Goal: Task Accomplishment & Management: Manage account settings

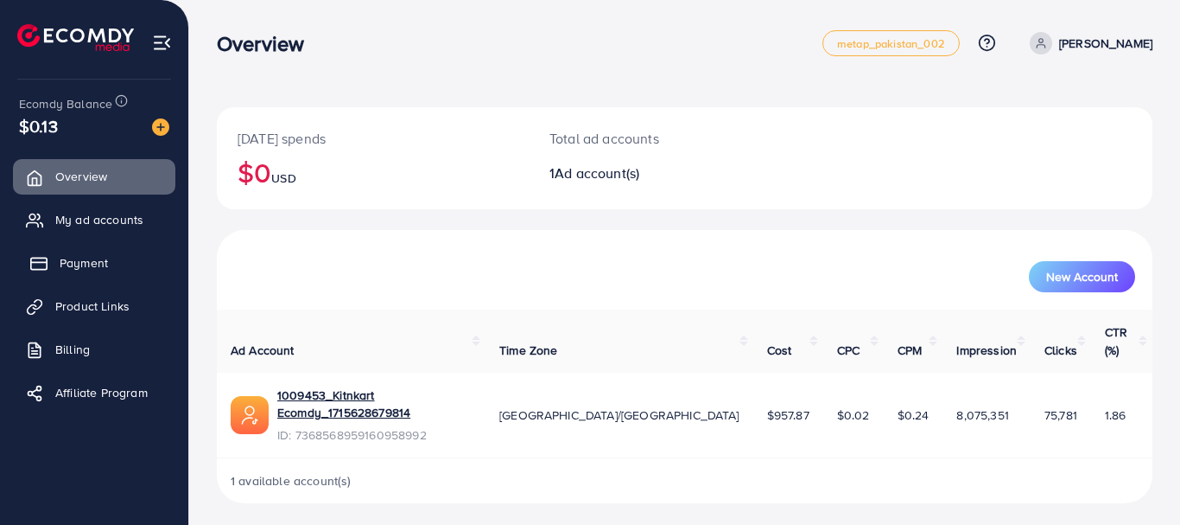
click at [60, 268] on span "Payment" at bounding box center [84, 262] width 48 height 17
click at [60, 270] on span "Payment" at bounding box center [84, 262] width 48 height 17
click at [76, 263] on span "Payment" at bounding box center [84, 262] width 48 height 17
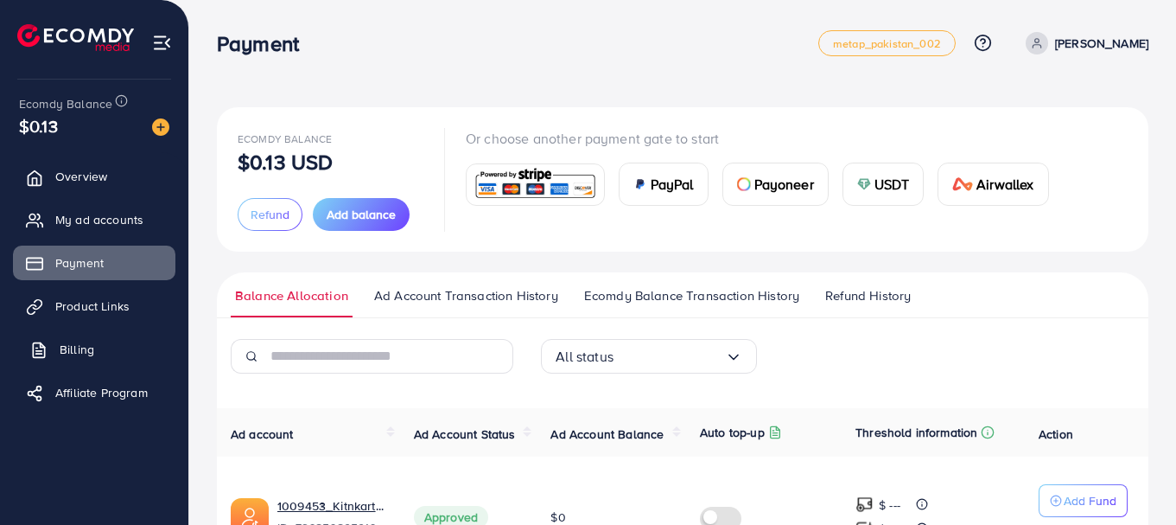
click at [84, 347] on span "Billing" at bounding box center [77, 348] width 35 height 17
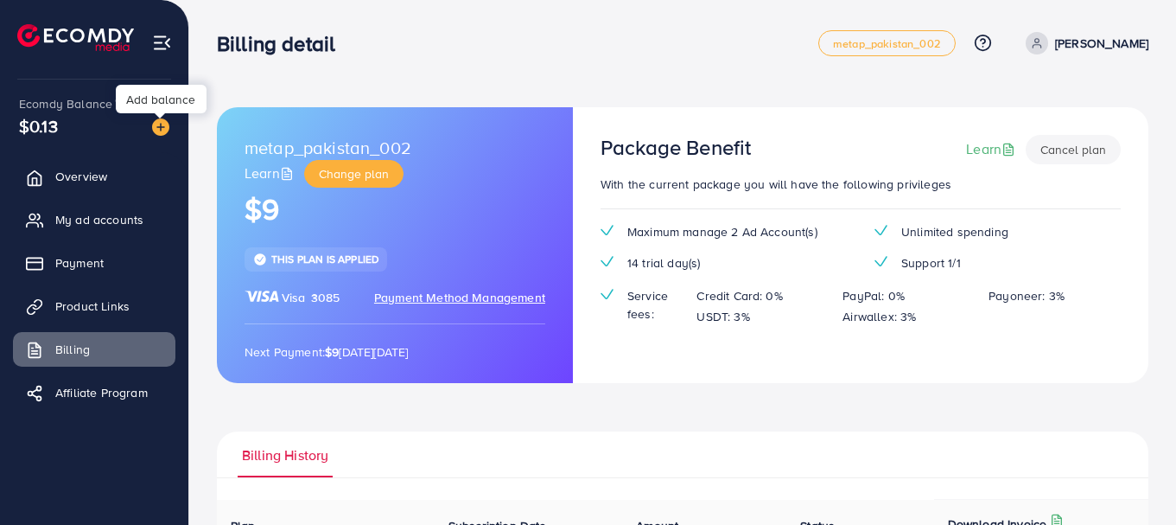
click at [156, 127] on img at bounding box center [160, 126] width 17 height 17
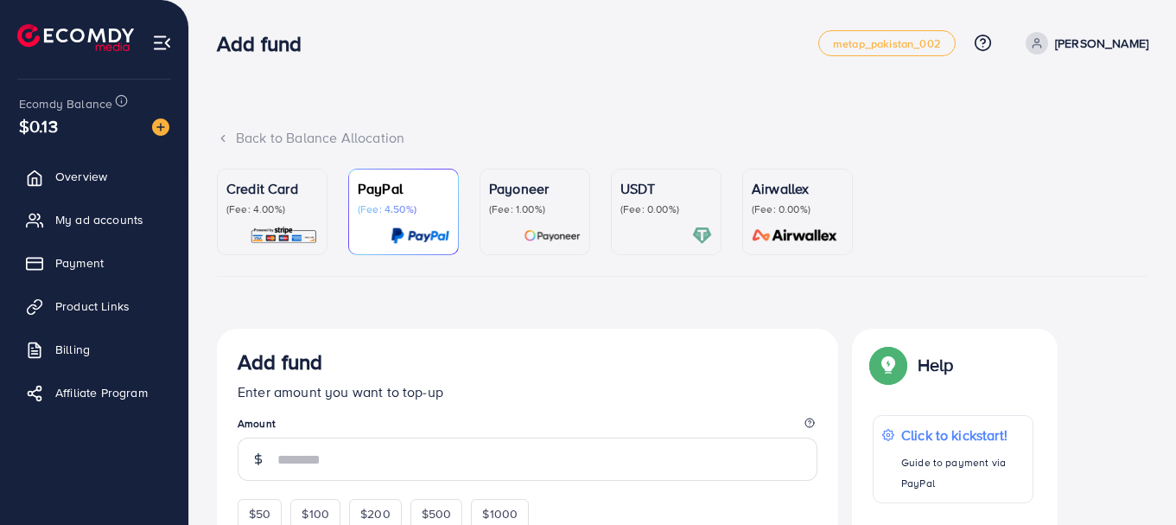
click at [271, 215] on p "(Fee: 4.00%)" at bounding box center [272, 209] width 92 height 14
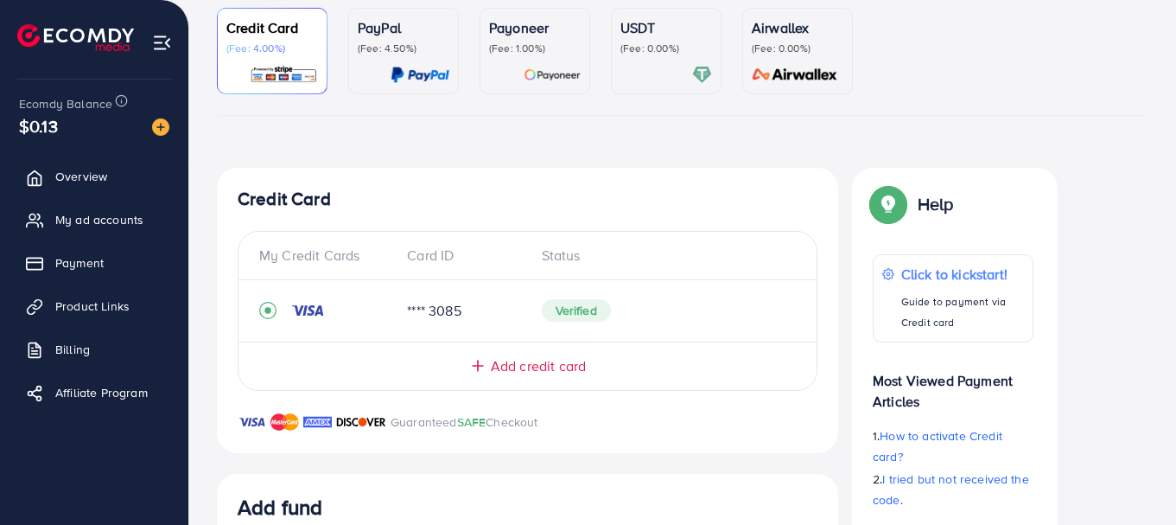
scroll to position [162, 0]
click at [477, 365] on line at bounding box center [478, 365] width 10 height 0
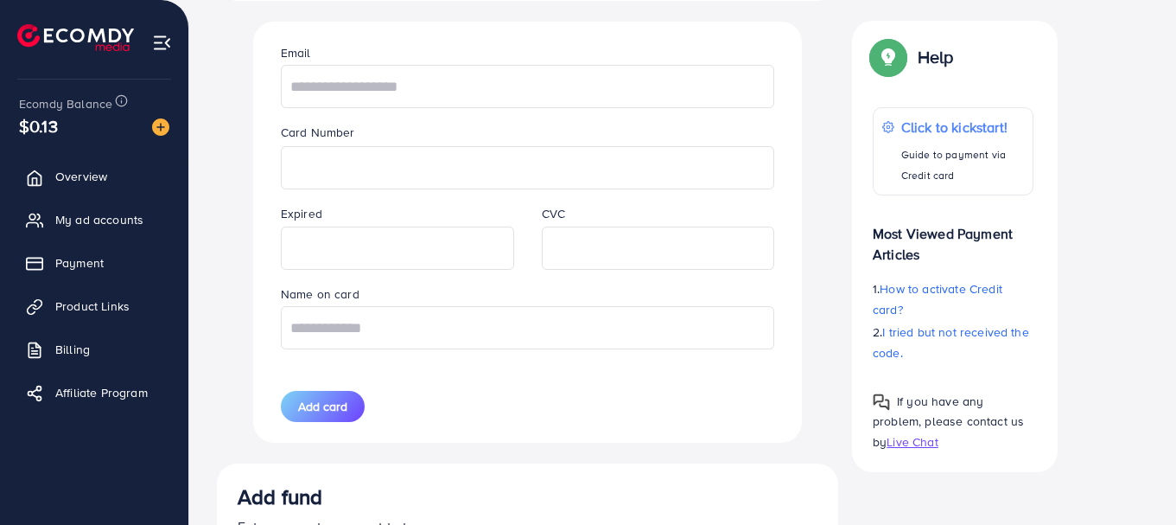
scroll to position [619, 0]
